Goal: Learn about a topic

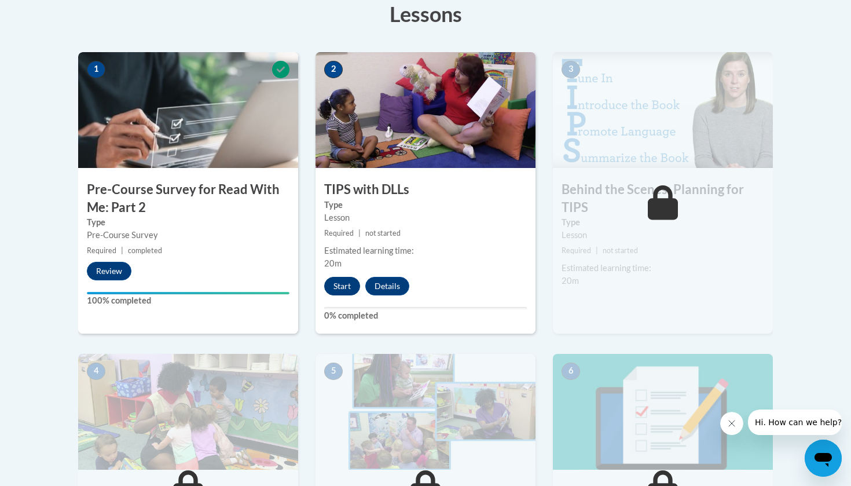
click at [335, 283] on button "Start" at bounding box center [342, 286] width 36 height 19
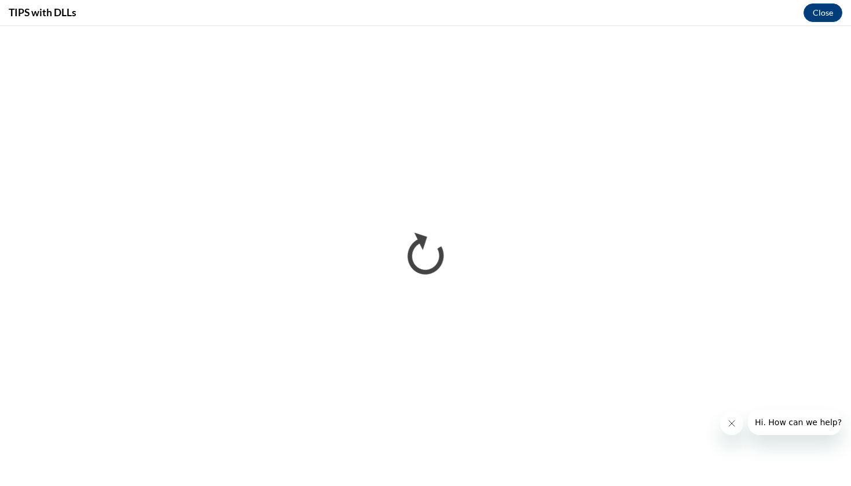
click at [371, 1] on div "TIPS with DLLs Close" at bounding box center [425, 13] width 851 height 26
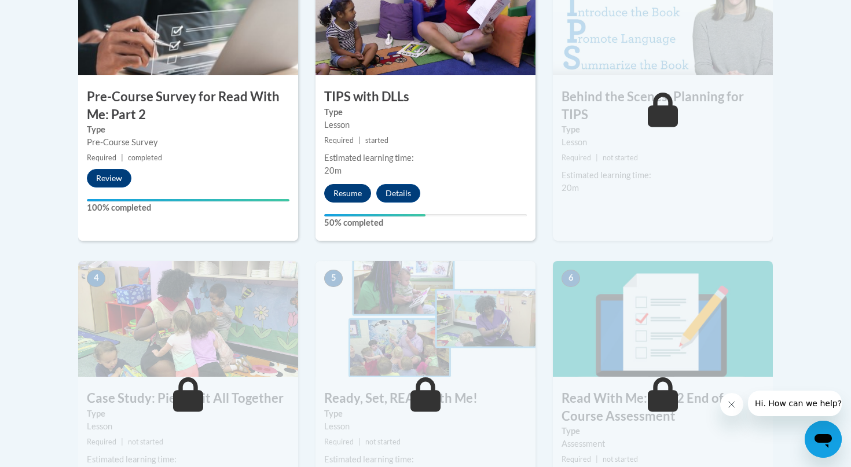
scroll to position [430, 0]
